Goal: Transaction & Acquisition: Purchase product/service

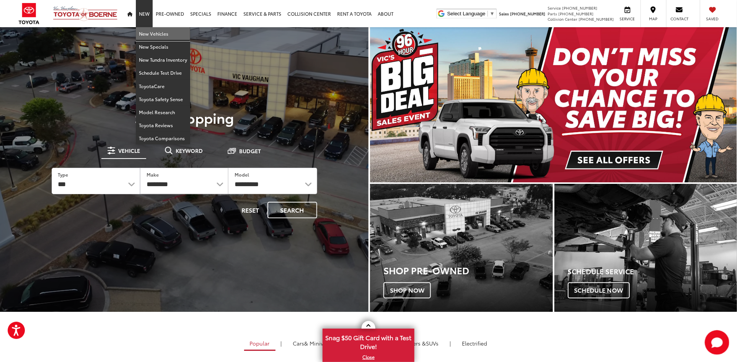
click at [149, 33] on link "New Vehicles" at bounding box center [163, 33] width 54 height 13
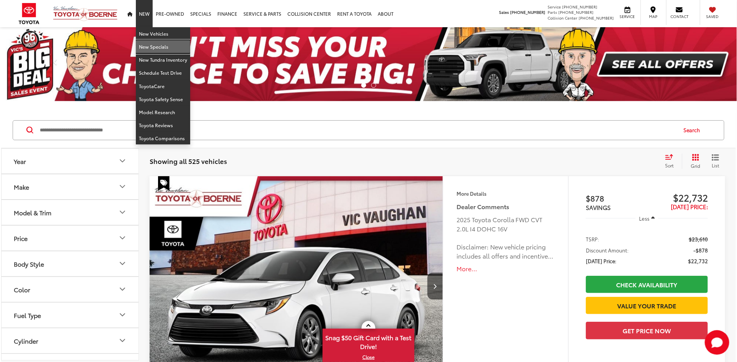
click at [142, 46] on link "New Specials" at bounding box center [163, 46] width 54 height 13
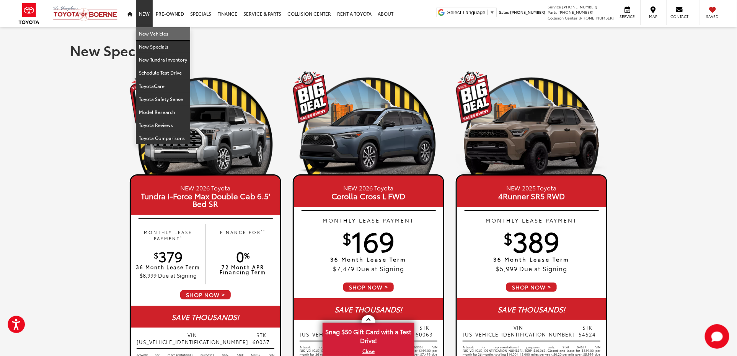
click at [149, 31] on link "New Vehicles" at bounding box center [163, 33] width 54 height 13
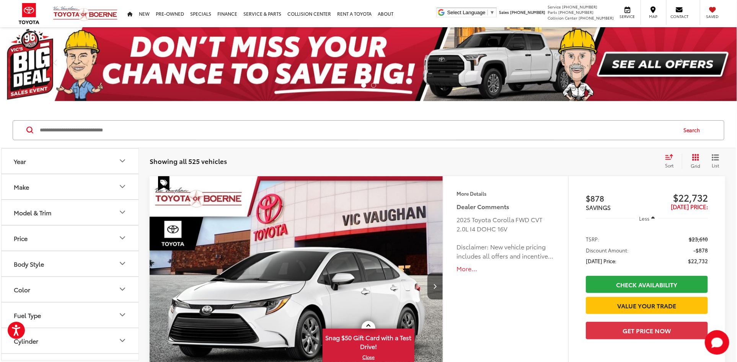
click at [90, 216] on button "Model & Trim" at bounding box center [71, 212] width 138 height 25
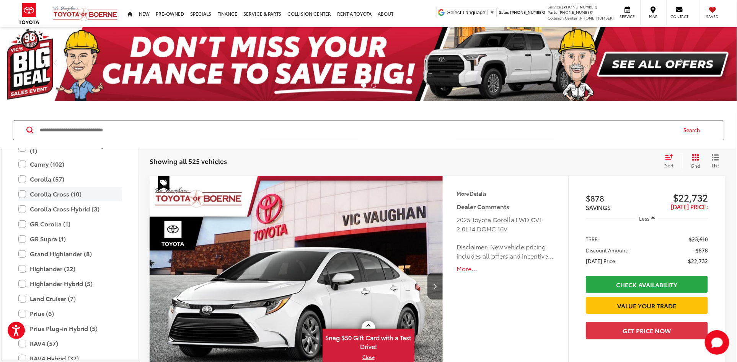
scroll to position [134, 0]
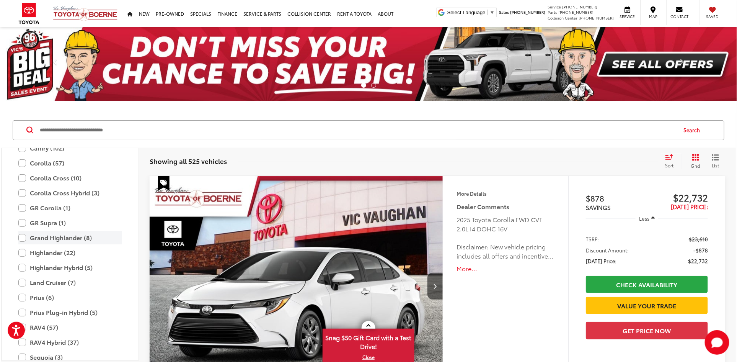
click at [61, 239] on label "Grand Highlander (8)" at bounding box center [69, 237] width 103 height 13
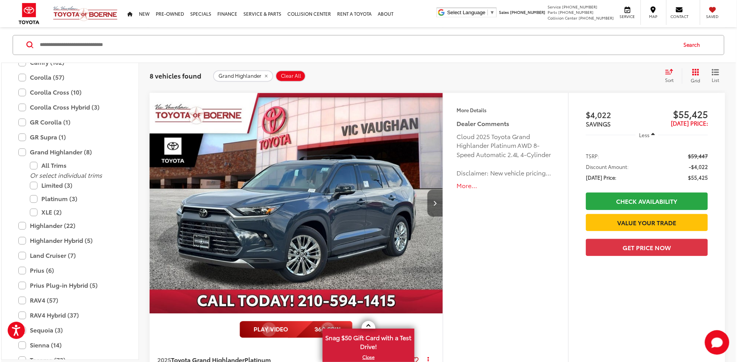
click at [438, 199] on button "Next image" at bounding box center [434, 202] width 15 height 27
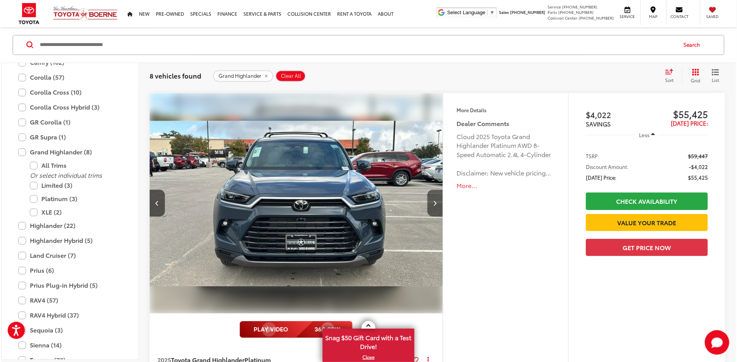
click at [438, 199] on button "Next image" at bounding box center [434, 202] width 15 height 27
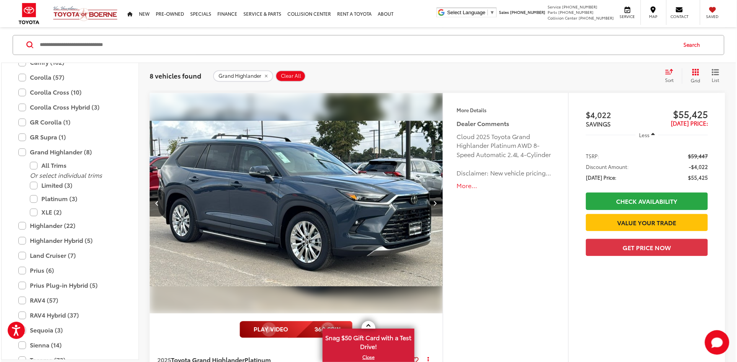
click at [438, 199] on button "Next image" at bounding box center [434, 202] width 15 height 27
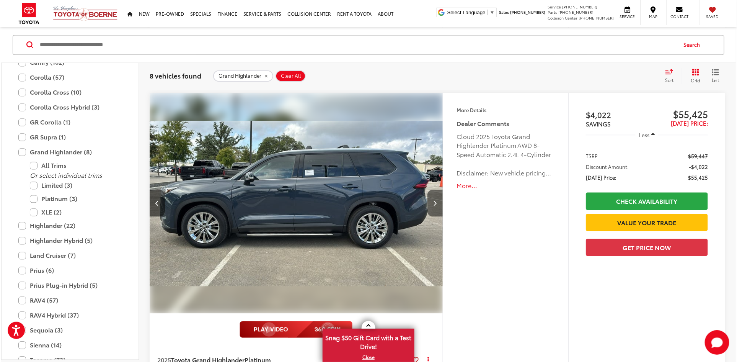
click at [438, 199] on button "Next image" at bounding box center [434, 202] width 15 height 27
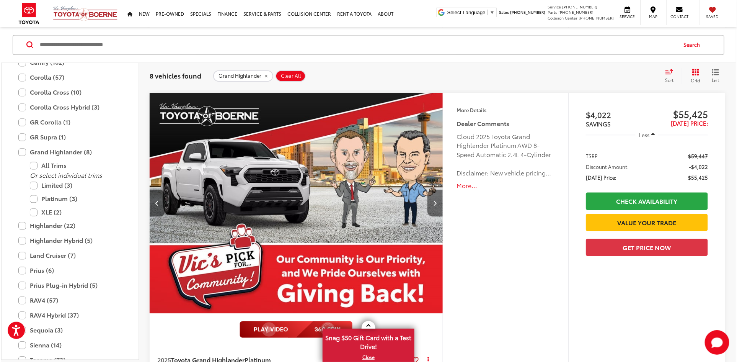
click at [438, 199] on button "Next image" at bounding box center [434, 202] width 15 height 27
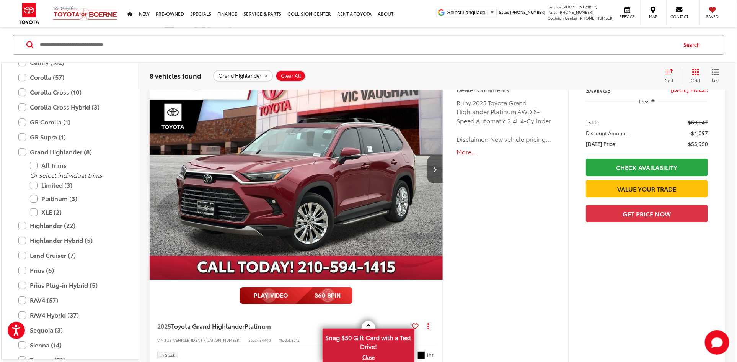
scroll to position [1113, 0]
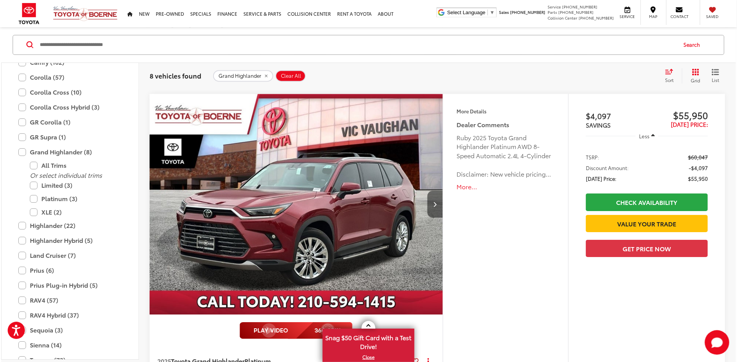
click at [439, 198] on button "Next image" at bounding box center [434, 204] width 15 height 27
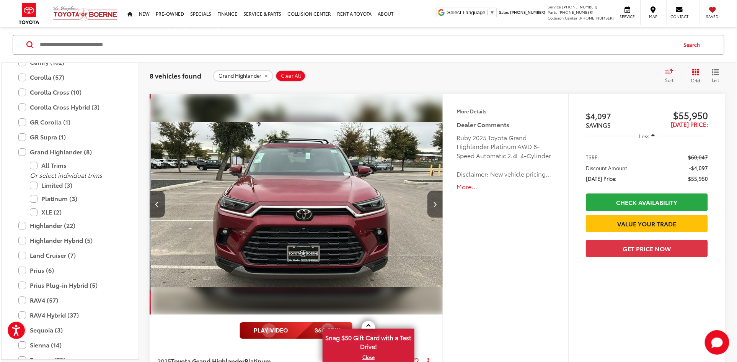
scroll to position [0, 294]
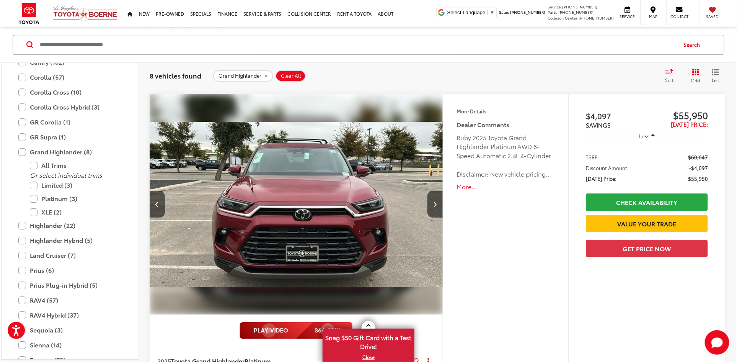
click at [365, 240] on img "2025 Toyota Grand Highlander Platinum 1" at bounding box center [297, 204] width 294 height 221
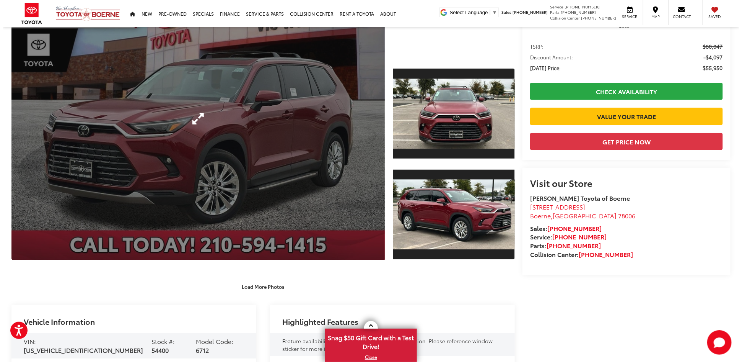
scroll to position [16, 0]
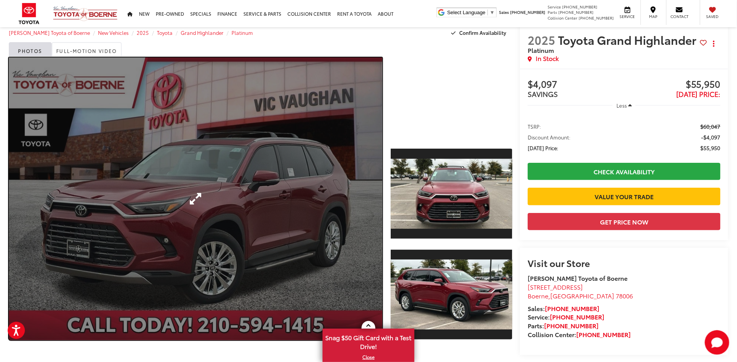
click at [296, 205] on link "Expand Photo 0" at bounding box center [195, 198] width 373 height 282
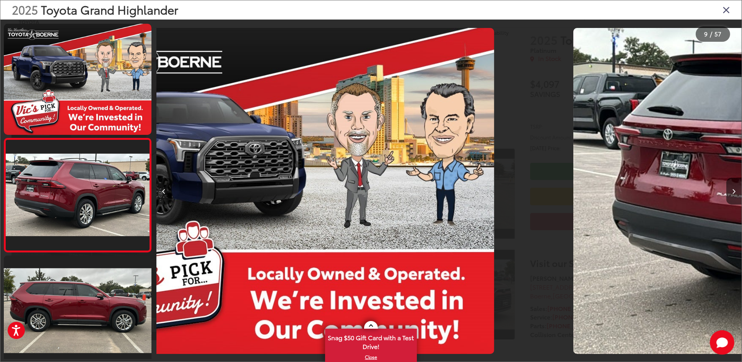
scroll to position [0, 4528]
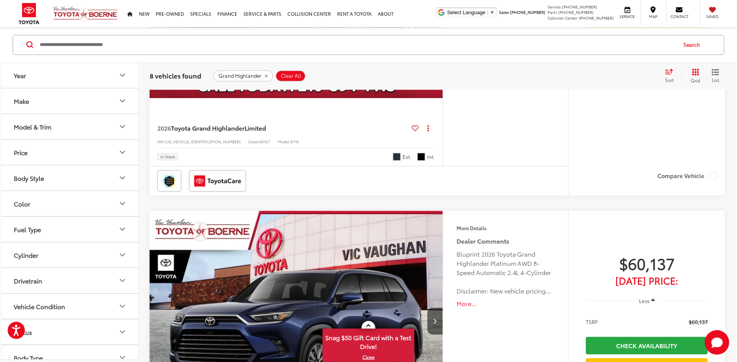
scroll to position [2329, 0]
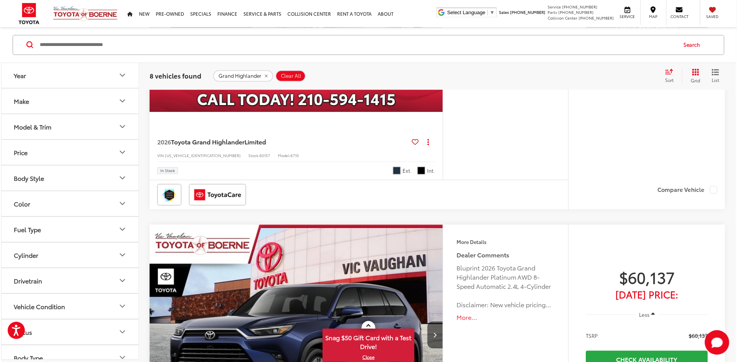
click at [55, 131] on button "Model & Trim" at bounding box center [71, 126] width 138 height 25
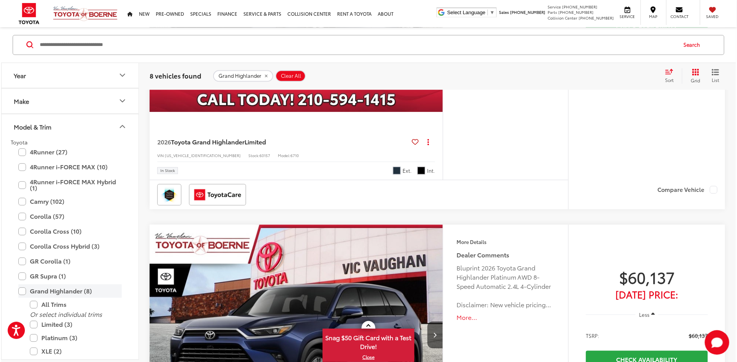
click at [33, 290] on label "Grand Highlander (8)" at bounding box center [69, 290] width 103 height 13
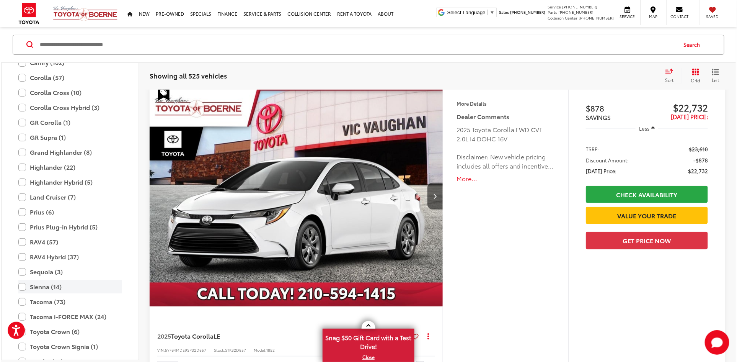
scroll to position [85, 0]
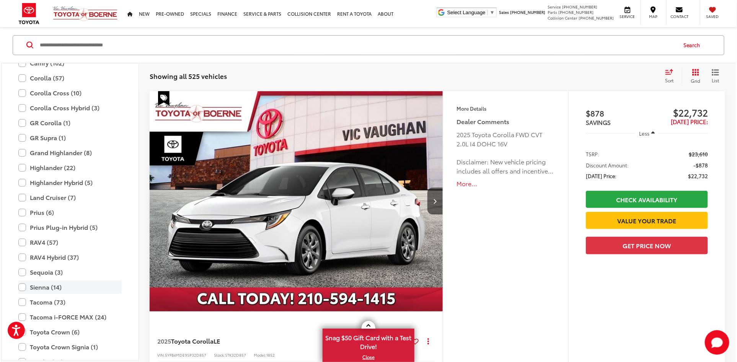
click at [49, 285] on label "Sienna (14)" at bounding box center [69, 286] width 103 height 13
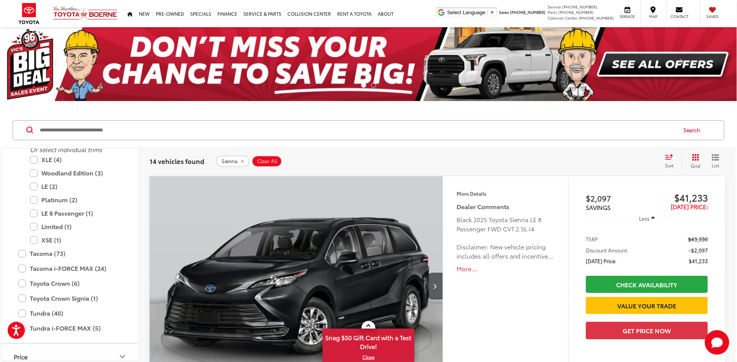
scroll to position [343, 0]
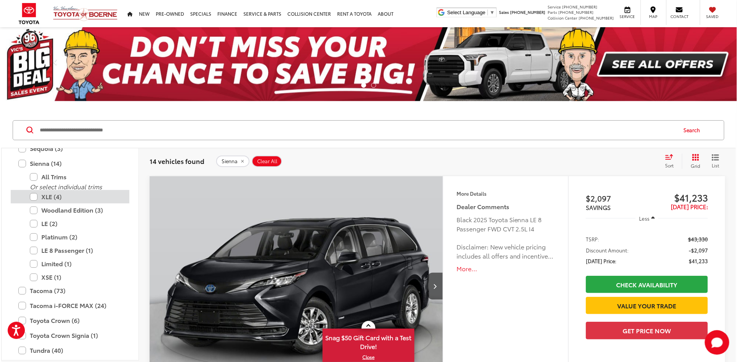
click at [81, 199] on label "XLE (4)" at bounding box center [76, 196] width 92 height 13
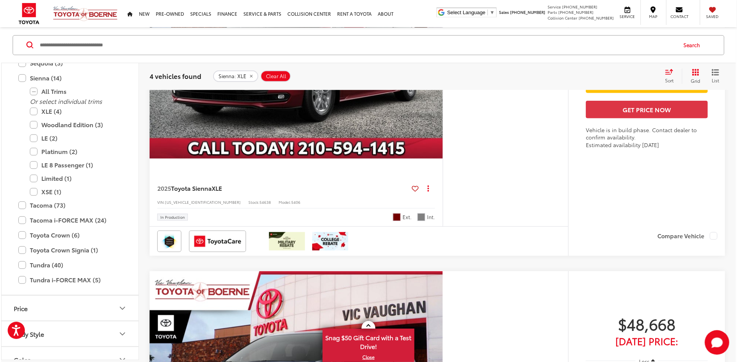
scroll to position [243, 0]
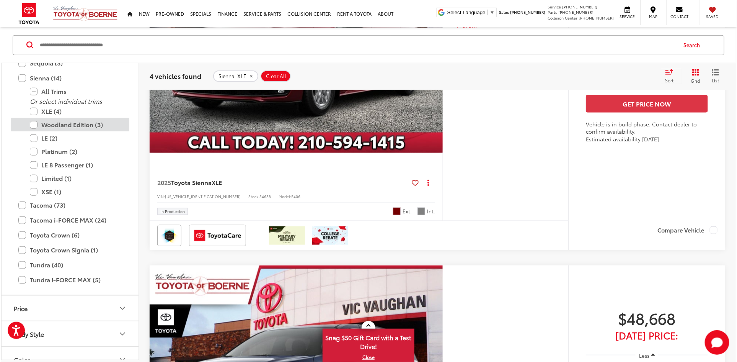
click at [46, 124] on label "Woodland Edition (3)" at bounding box center [76, 124] width 92 height 13
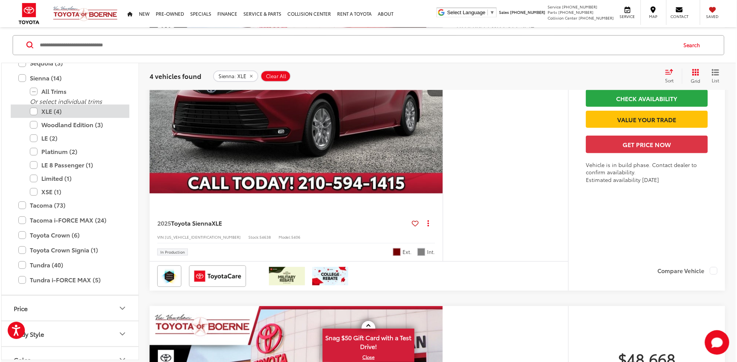
click at [46, 109] on label "XLE (4)" at bounding box center [76, 110] width 92 height 13
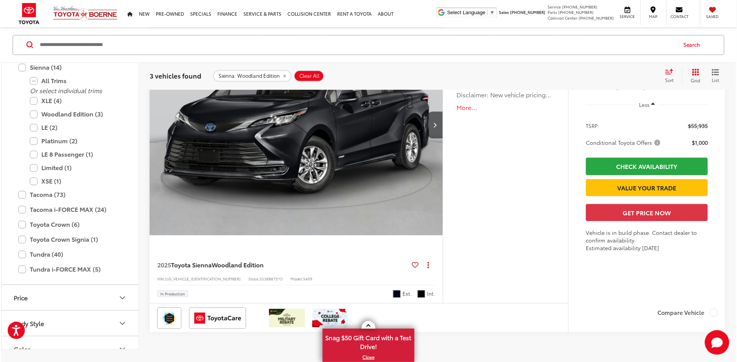
scroll to position [780, 0]
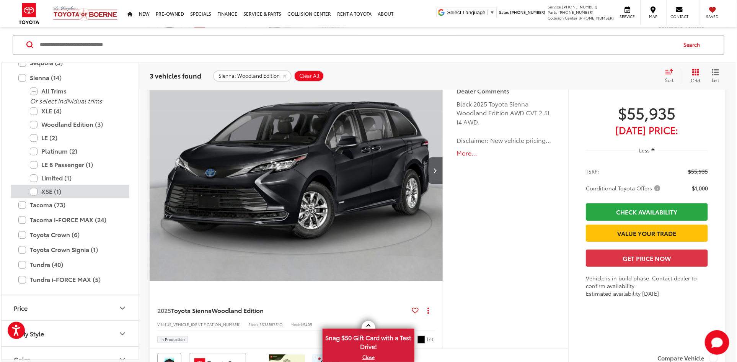
click at [64, 188] on label "XSE (1)" at bounding box center [76, 191] width 92 height 13
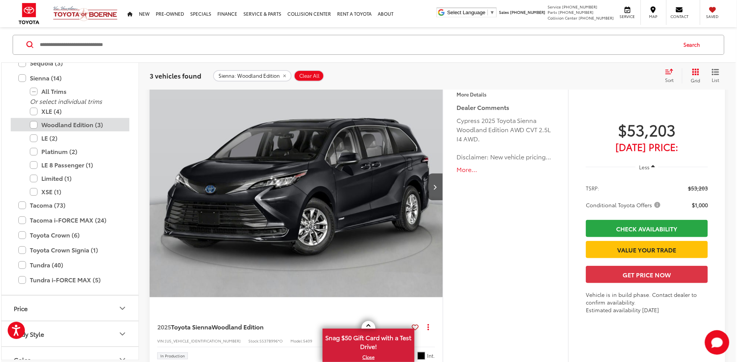
scroll to position [85, 0]
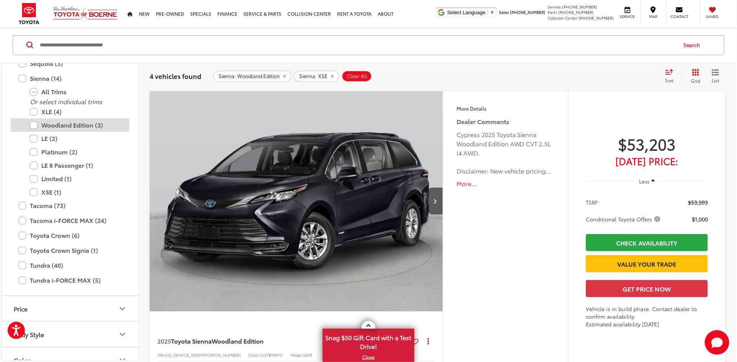
click at [70, 123] on label "Woodland Edition (3)" at bounding box center [76, 124] width 92 height 13
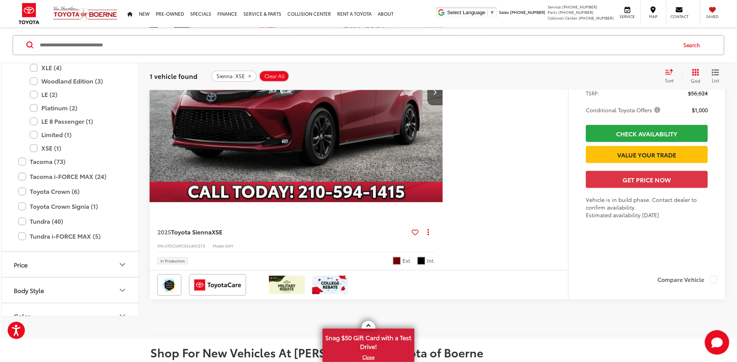
scroll to position [189, 0]
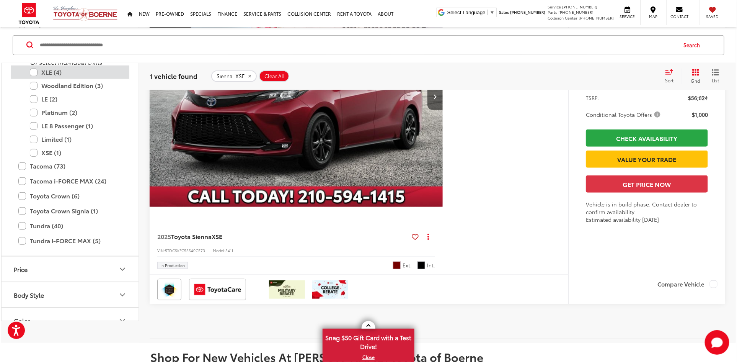
click at [64, 71] on label "XLE (4)" at bounding box center [76, 71] width 92 height 13
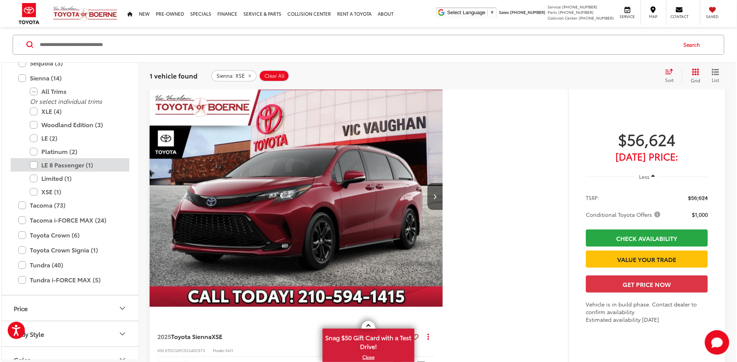
scroll to position [85, 0]
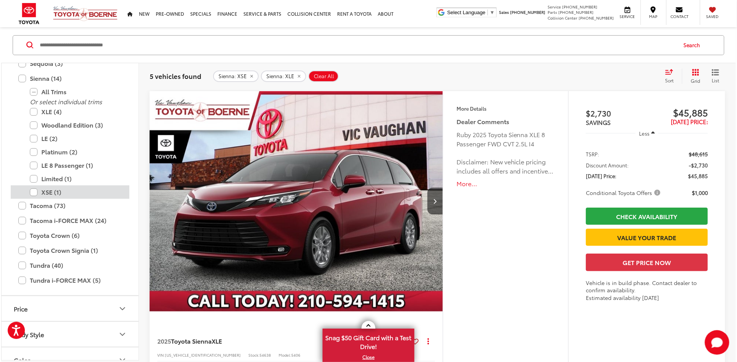
click at [59, 193] on label "XSE (1)" at bounding box center [76, 191] width 92 height 13
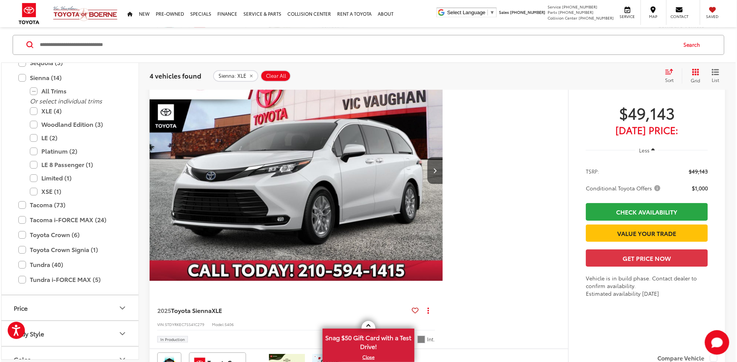
scroll to position [1148, 0]
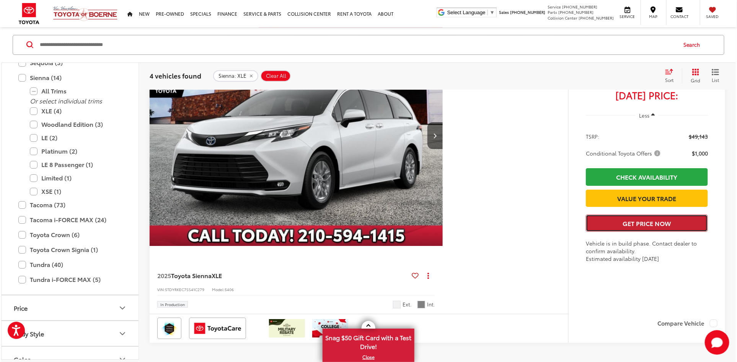
click at [612, 231] on button "Get Price Now" at bounding box center [647, 222] width 122 height 17
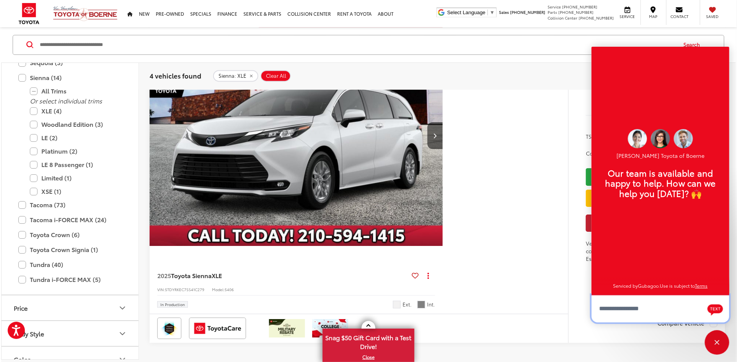
scroll to position [9, 0]
click at [490, 225] on div "2025 Toyota Sienna XLE Copy Link Share Print View Details VIN: 5TDYRKEC7SS41C27…" at bounding box center [437, 183] width 575 height 317
drag, startPoint x: 202, startPoint y: 268, endPoint x: 196, endPoint y: 270, distance: 6.0
click at [201, 269] on div "2025 Toyota Sienna XLE Copy Link Share Print View Details VIN: 5TDYRKEC7SS41C27…" at bounding box center [296, 287] width 293 height 52
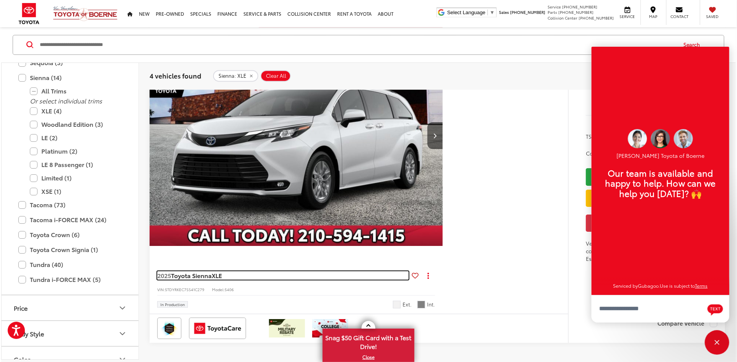
click at [194, 272] on span "Toyota Sienna" at bounding box center [191, 274] width 41 height 9
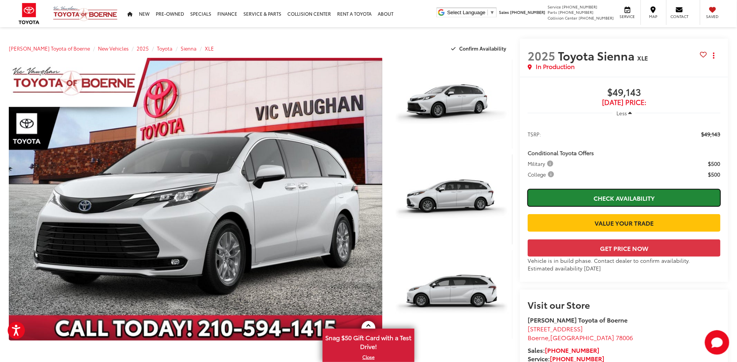
click at [572, 197] on link "Check Availability" at bounding box center [624, 197] width 193 height 17
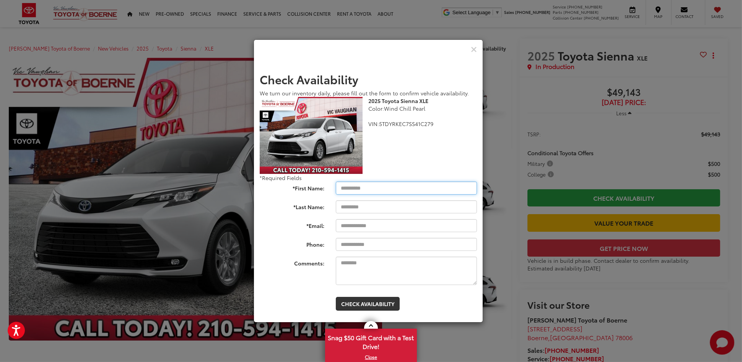
click at [386, 186] on input "*First Name:" at bounding box center [406, 187] width 141 height 13
type input "*****"
type input "******"
type input "**********"
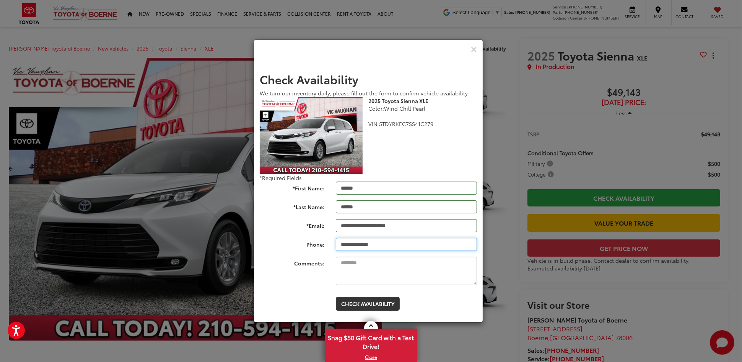
type input "**********"
click at [388, 303] on button "Check Availability" at bounding box center [368, 303] width 64 height 14
click at [400, 269] on textarea "Comments:" at bounding box center [406, 270] width 141 height 28
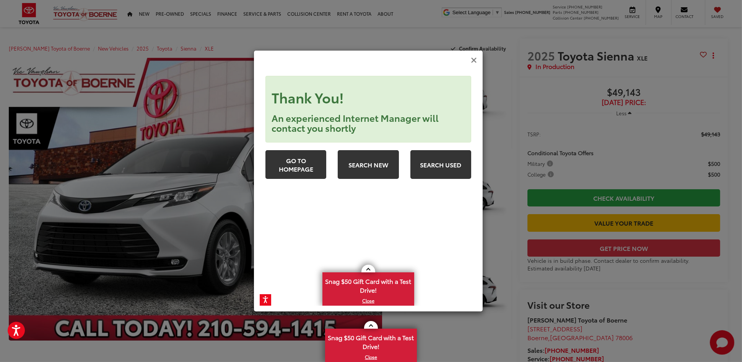
click at [474, 59] on icon "Close" at bounding box center [474, 60] width 6 height 8
